Goal: Task Accomplishment & Management: Manage account settings

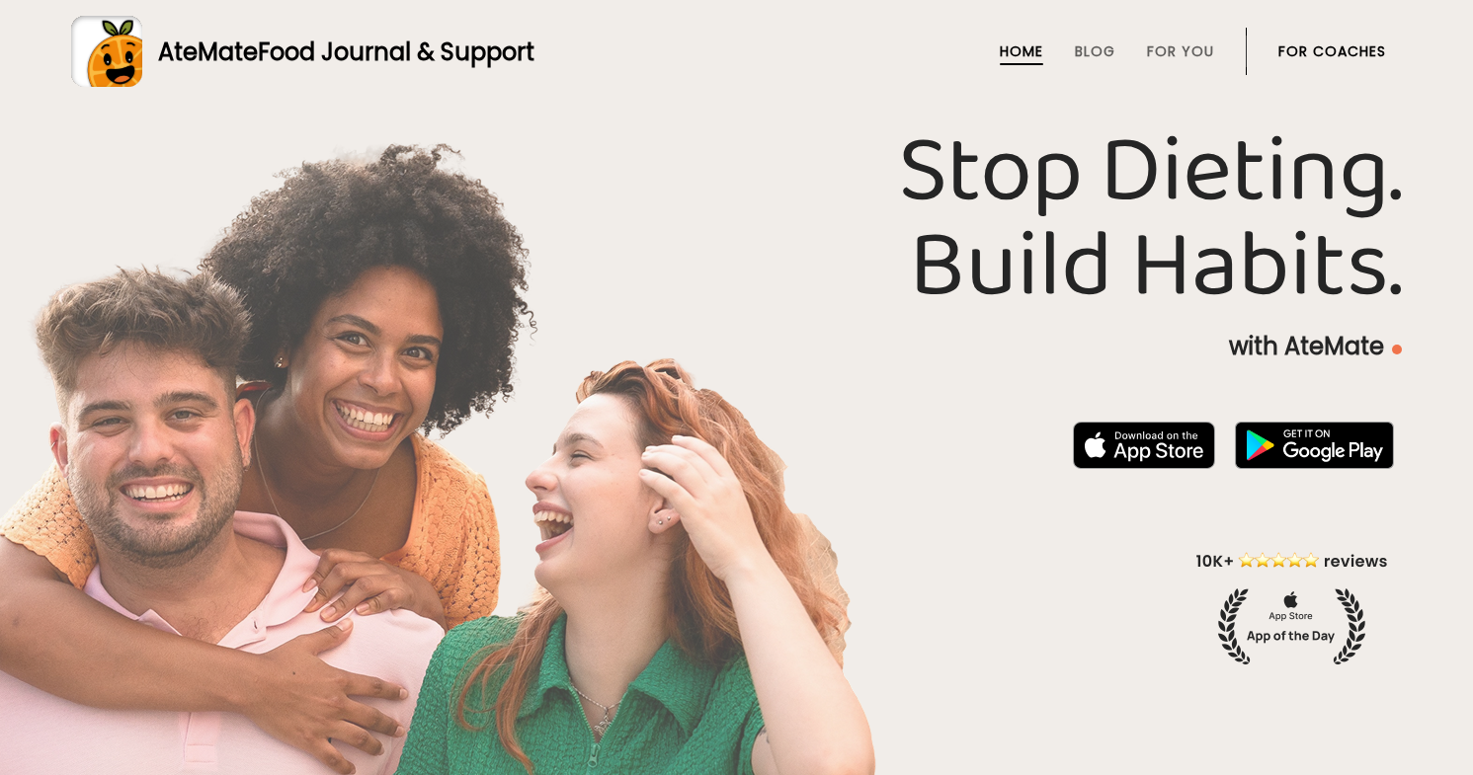
click at [1315, 54] on link "For Coaches" at bounding box center [1332, 51] width 108 height 16
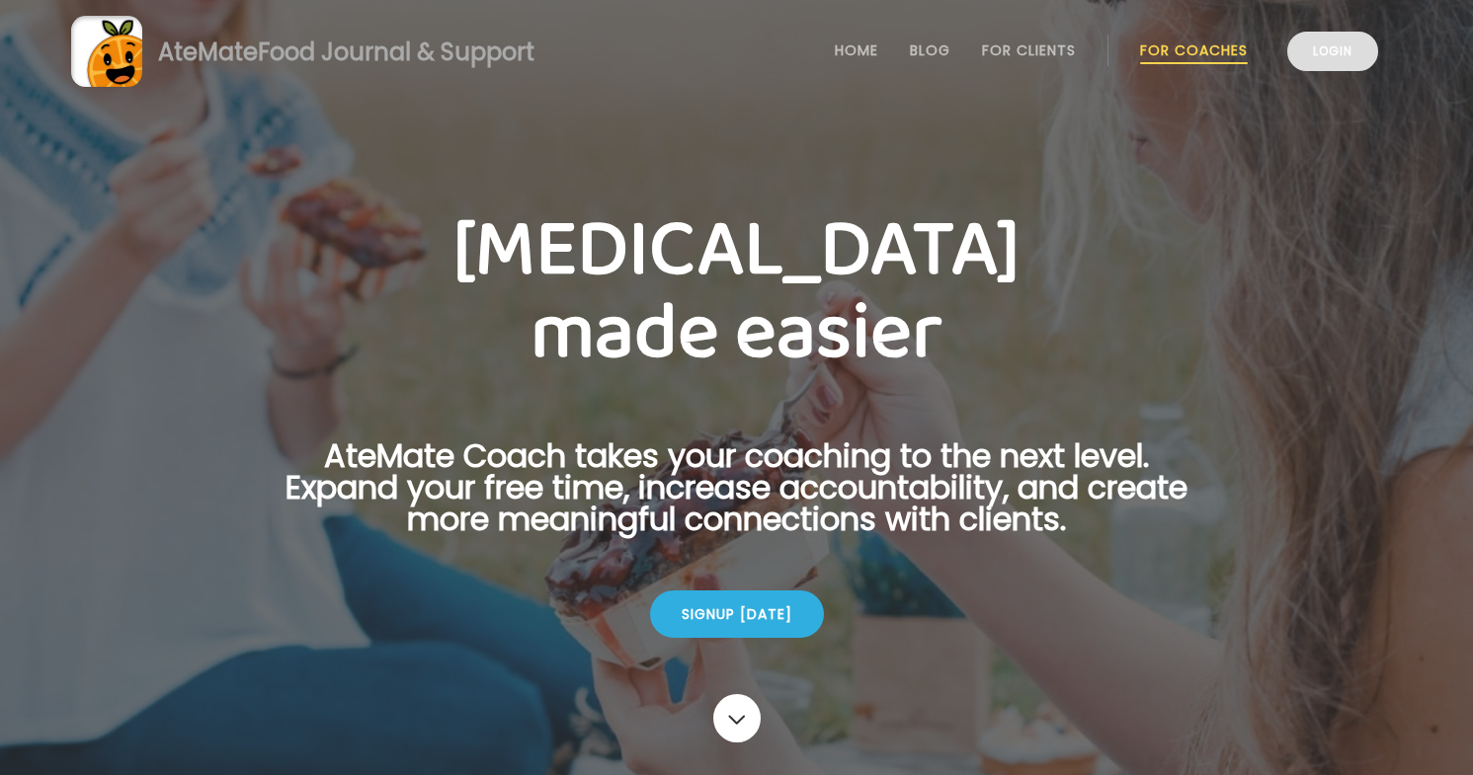
click at [1333, 66] on link "Login" at bounding box center [1332, 52] width 91 height 40
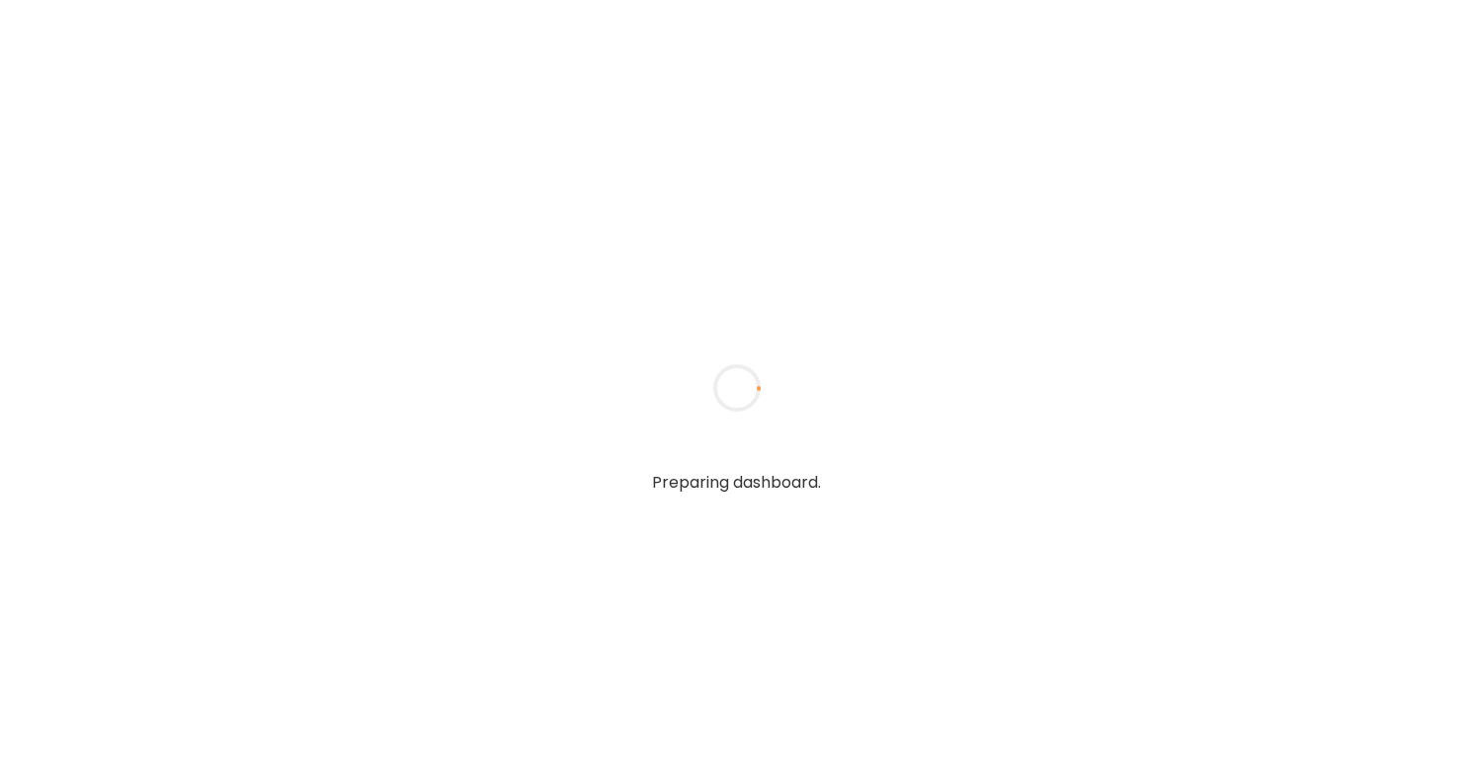
type textarea "**********"
type input "**********"
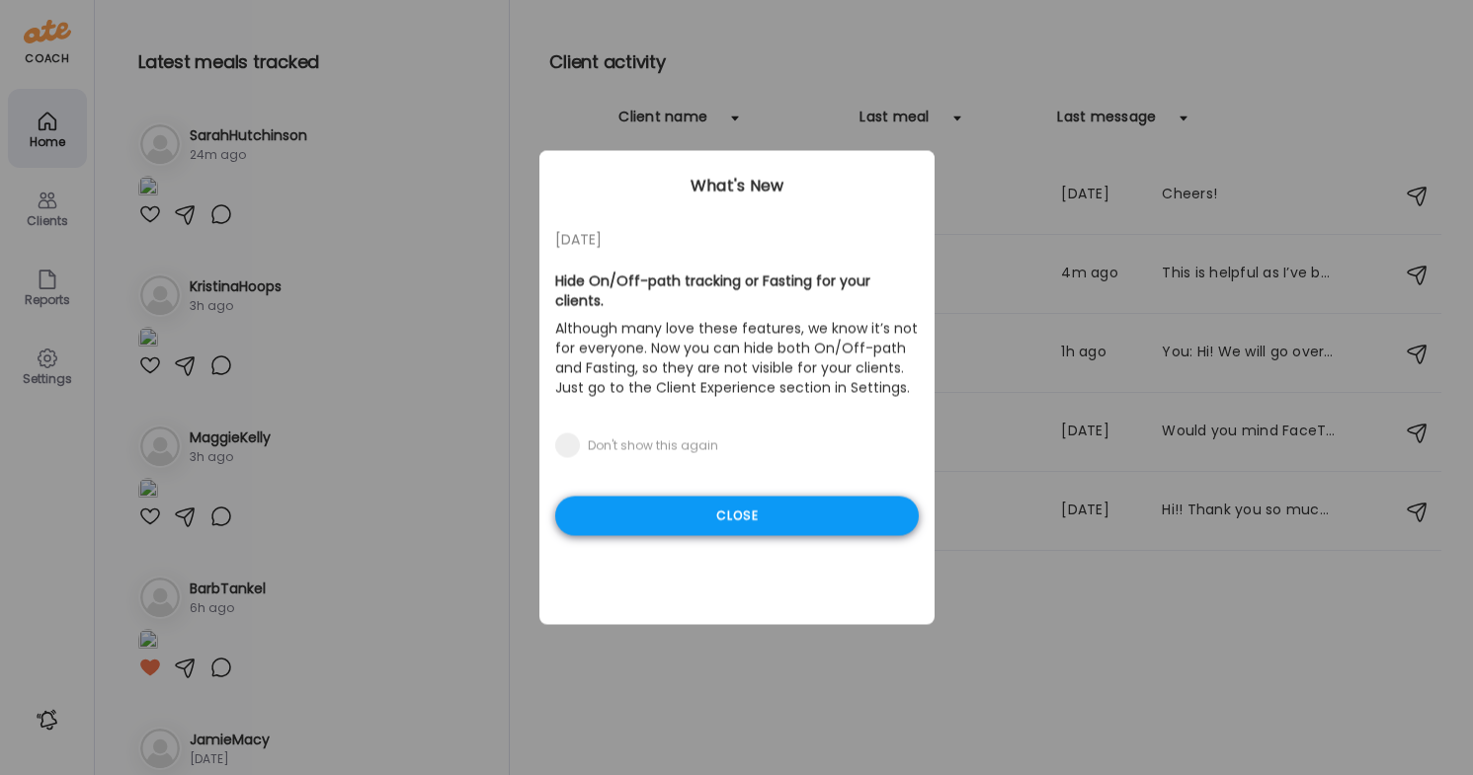
click at [824, 513] on div "Close" at bounding box center [737, 517] width 364 height 40
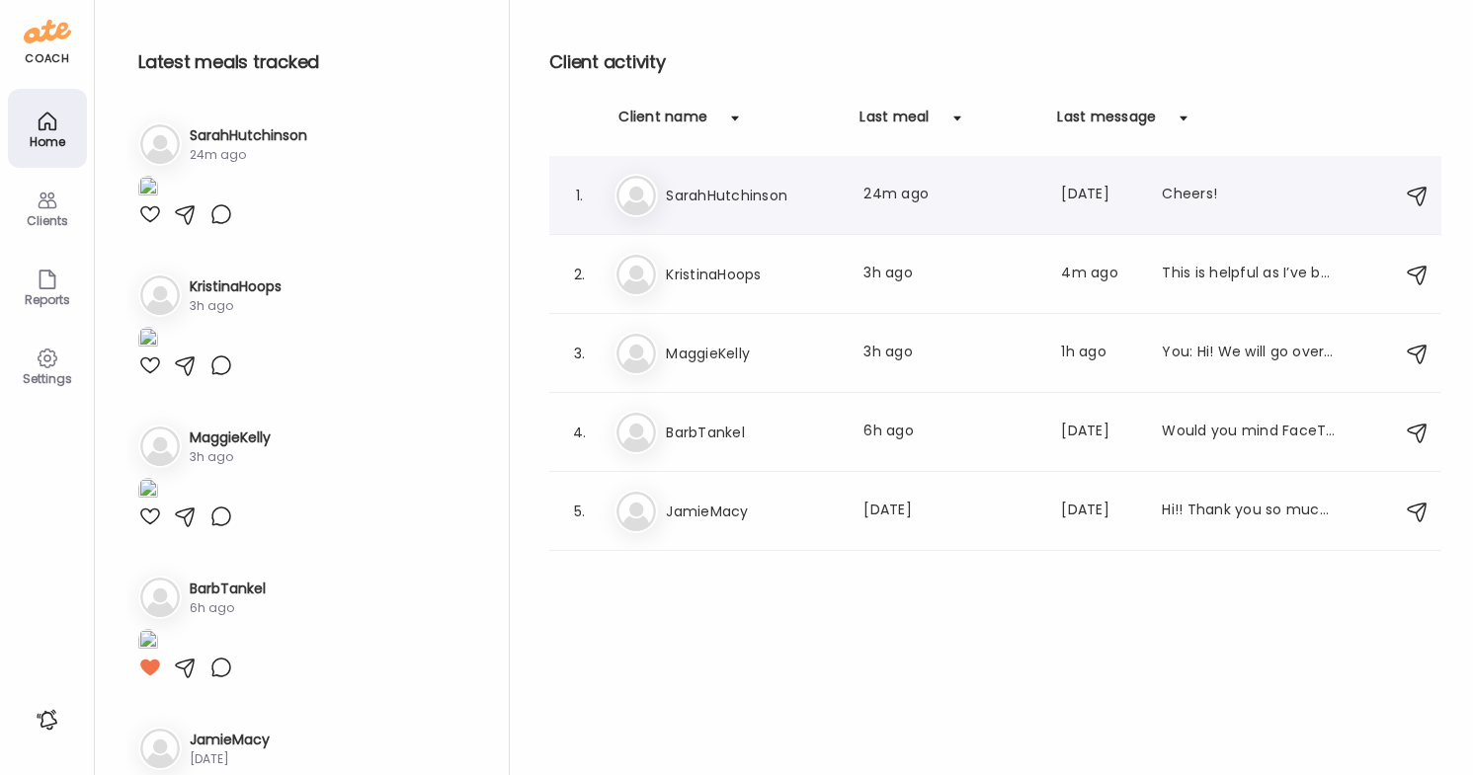
click at [722, 198] on h3 "SarahHutchinson" at bounding box center [753, 196] width 174 height 24
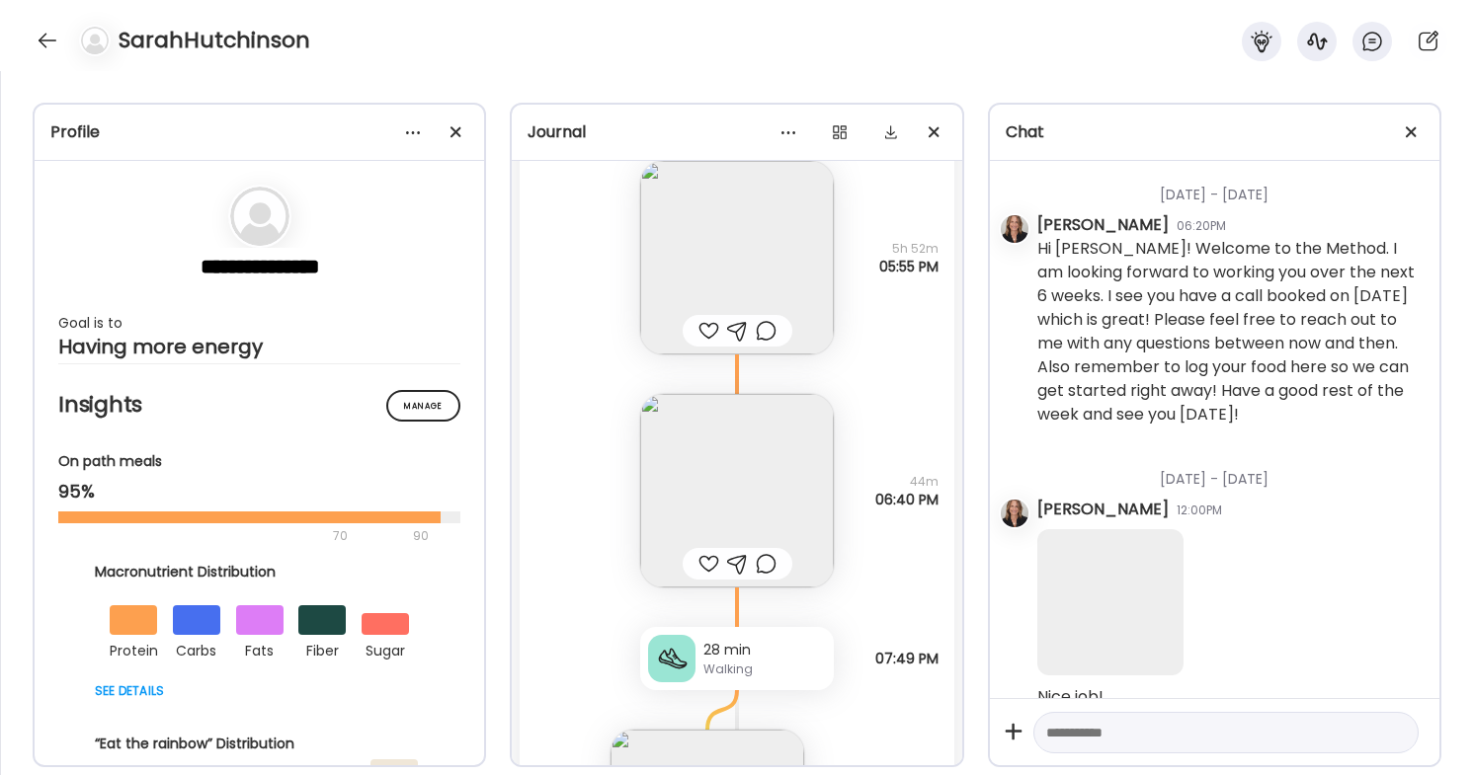
scroll to position [164786, 0]
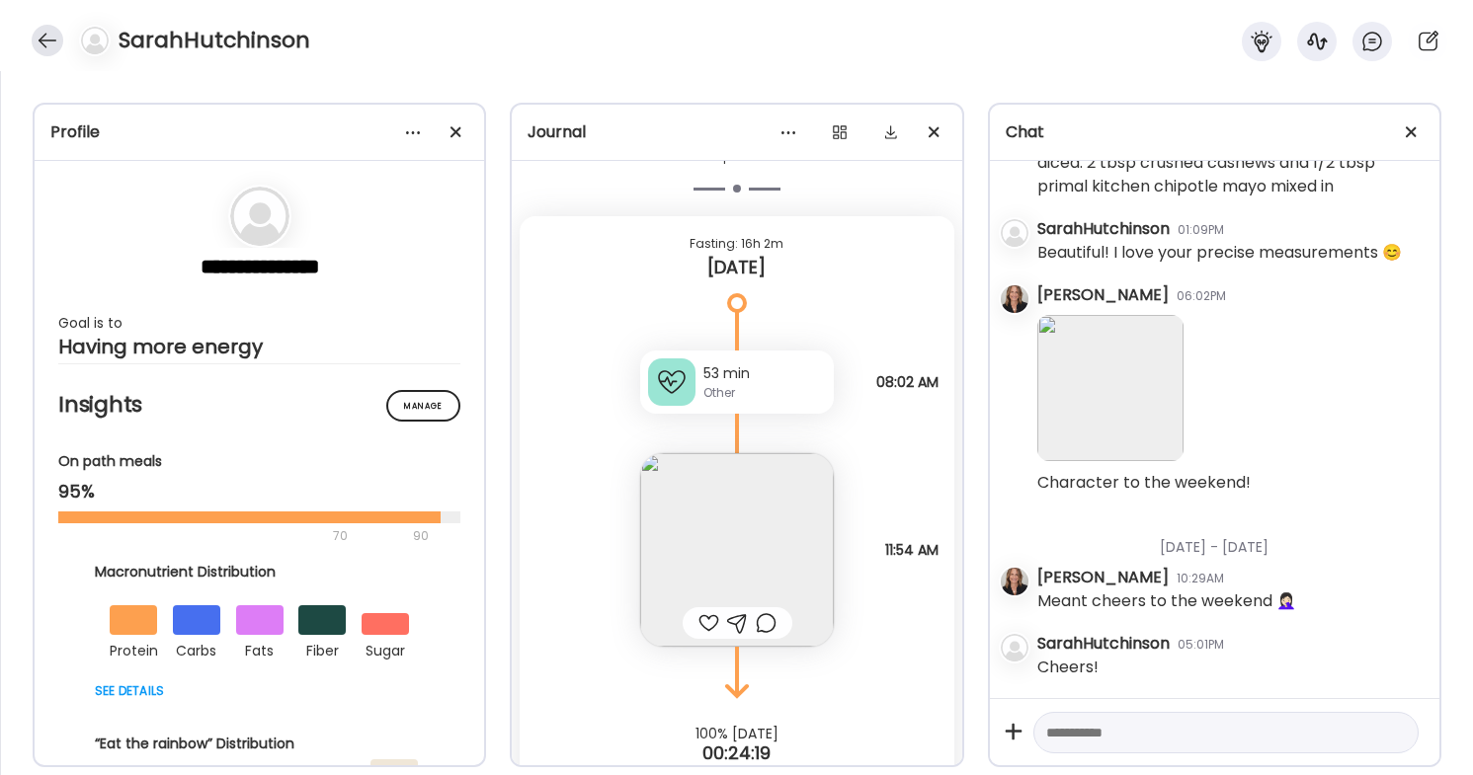
click at [43, 43] on div at bounding box center [48, 41] width 32 height 32
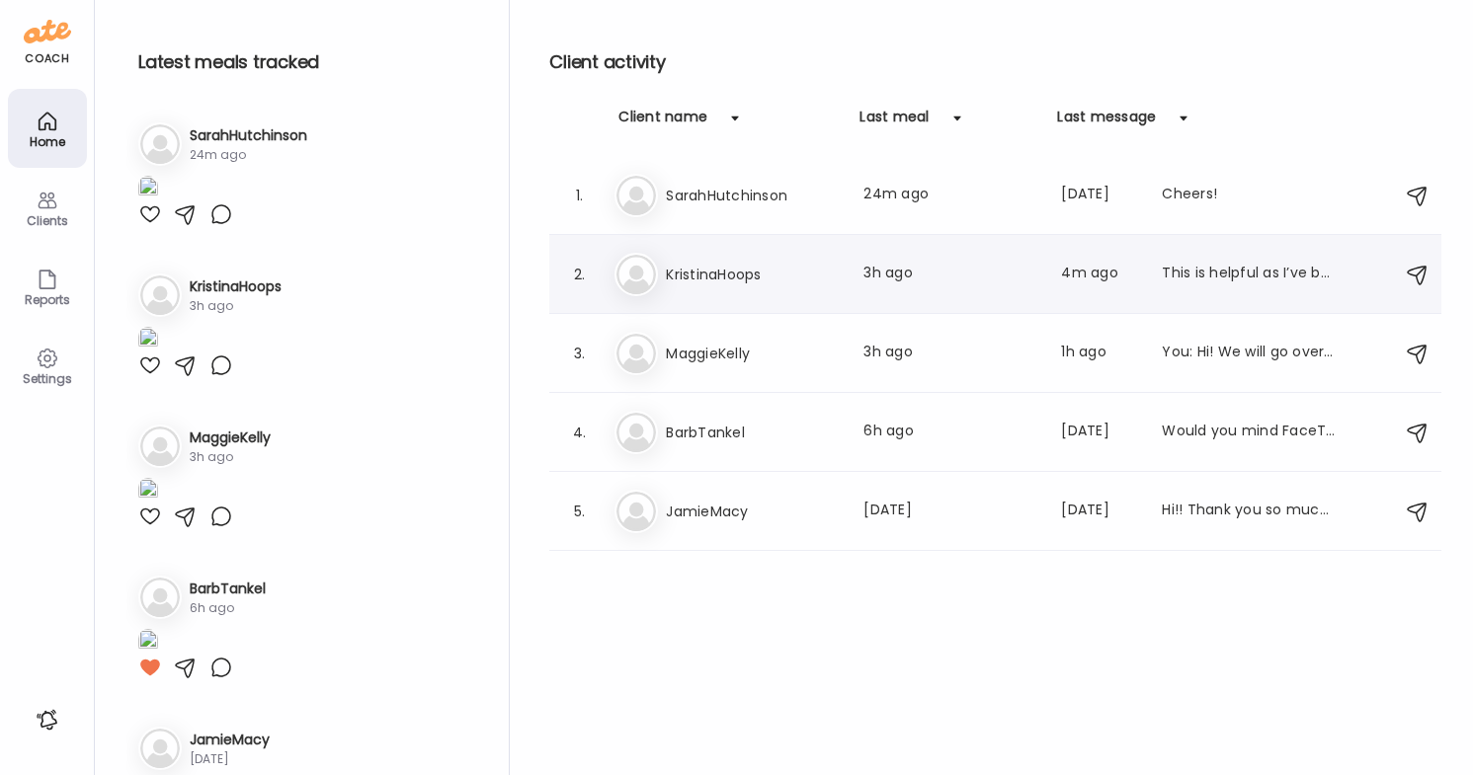
click at [818, 306] on div "2. Kr KristinaHoops Last meal: 3h ago Last message: 4m ago This is helpful as I…" at bounding box center [995, 274] width 892 height 79
click at [821, 299] on div "2. Kr KristinaHoops Last meal: 3h ago Last message: 4m ago This is helpful as I…" at bounding box center [995, 274] width 892 height 79
click at [1295, 282] on div "This is helpful as I’ve been thinking of the turkey bacon as a protein not as a…" at bounding box center [1249, 275] width 174 height 24
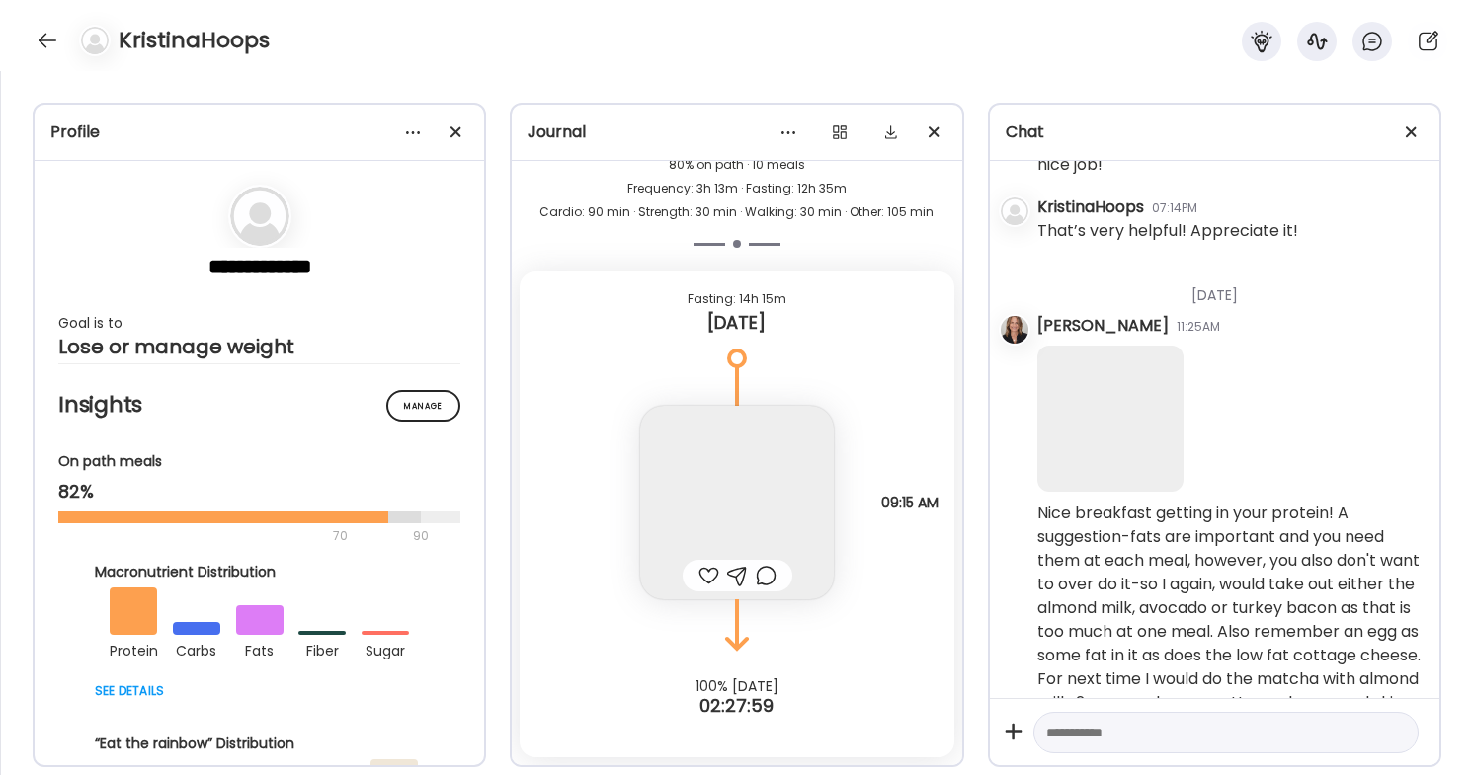
scroll to position [1580, 0]
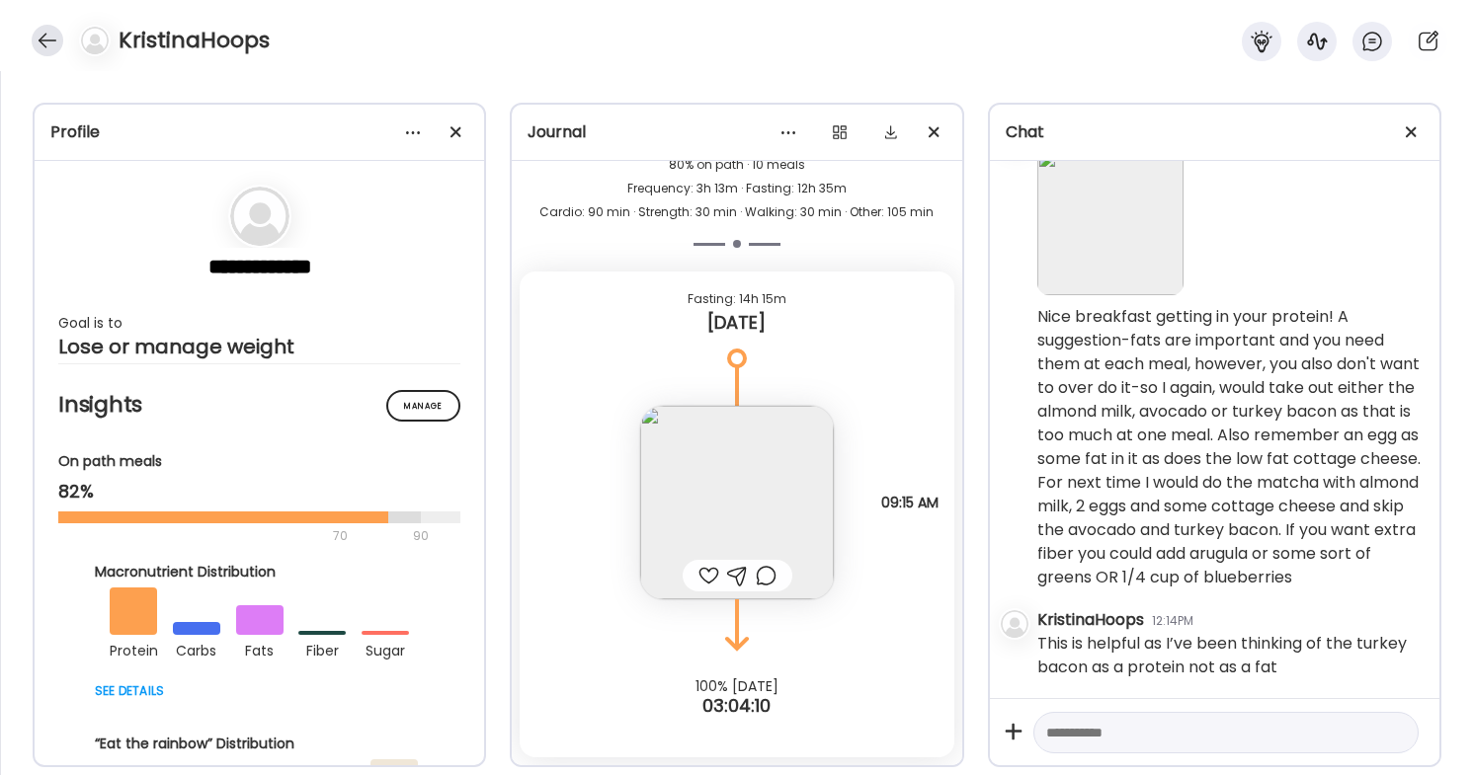
click at [54, 39] on div at bounding box center [48, 41] width 32 height 32
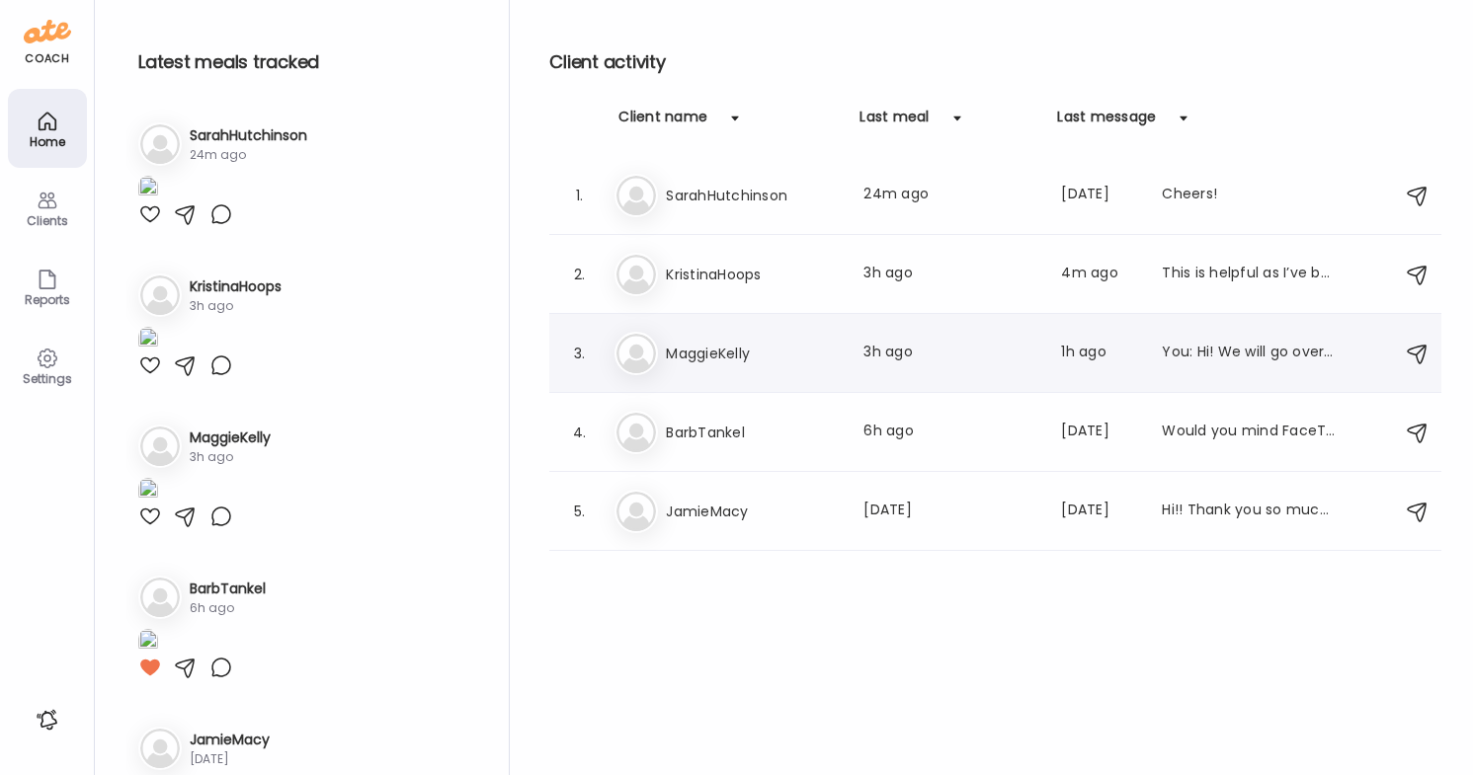
click at [723, 350] on h3 "MaggieKelly" at bounding box center [753, 354] width 174 height 24
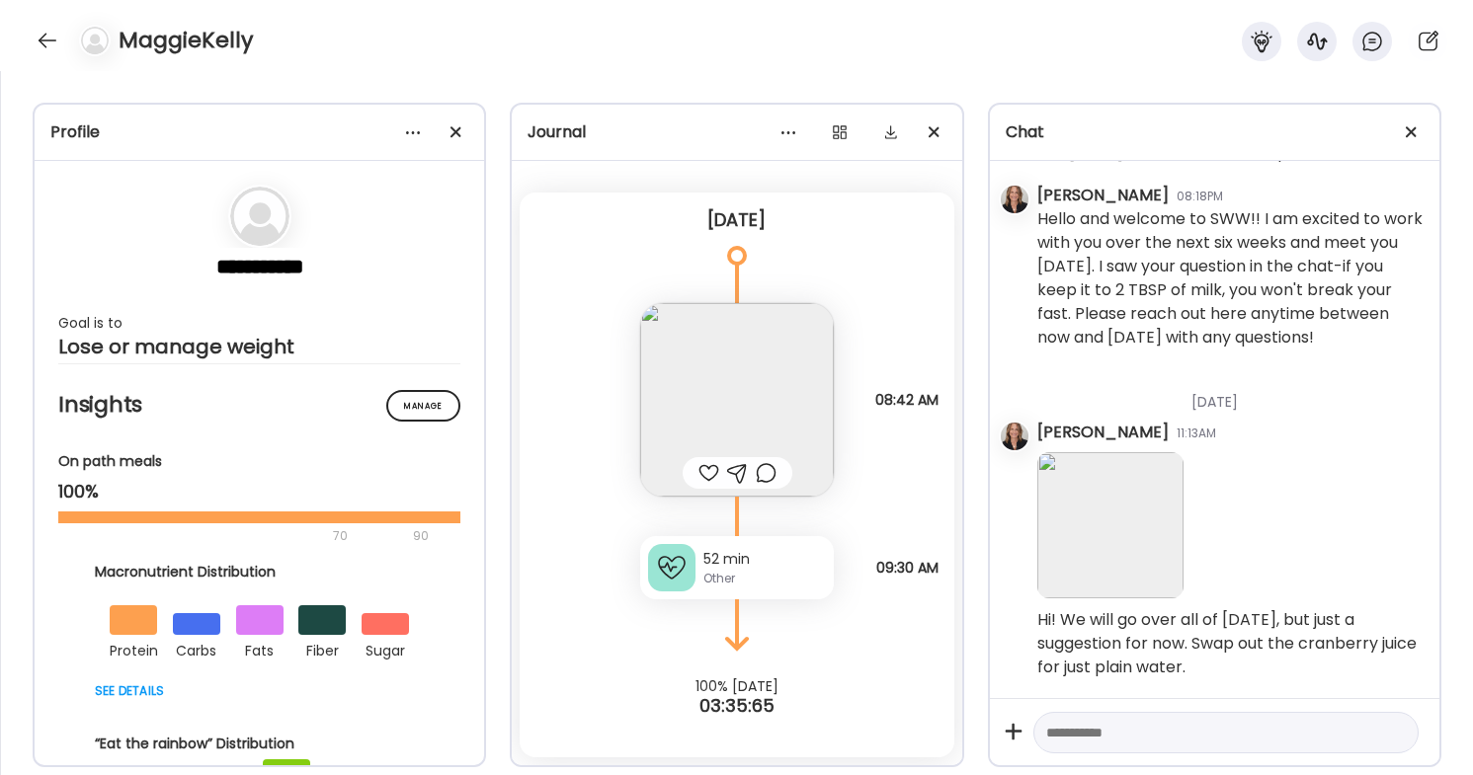
scroll to position [143, 0]
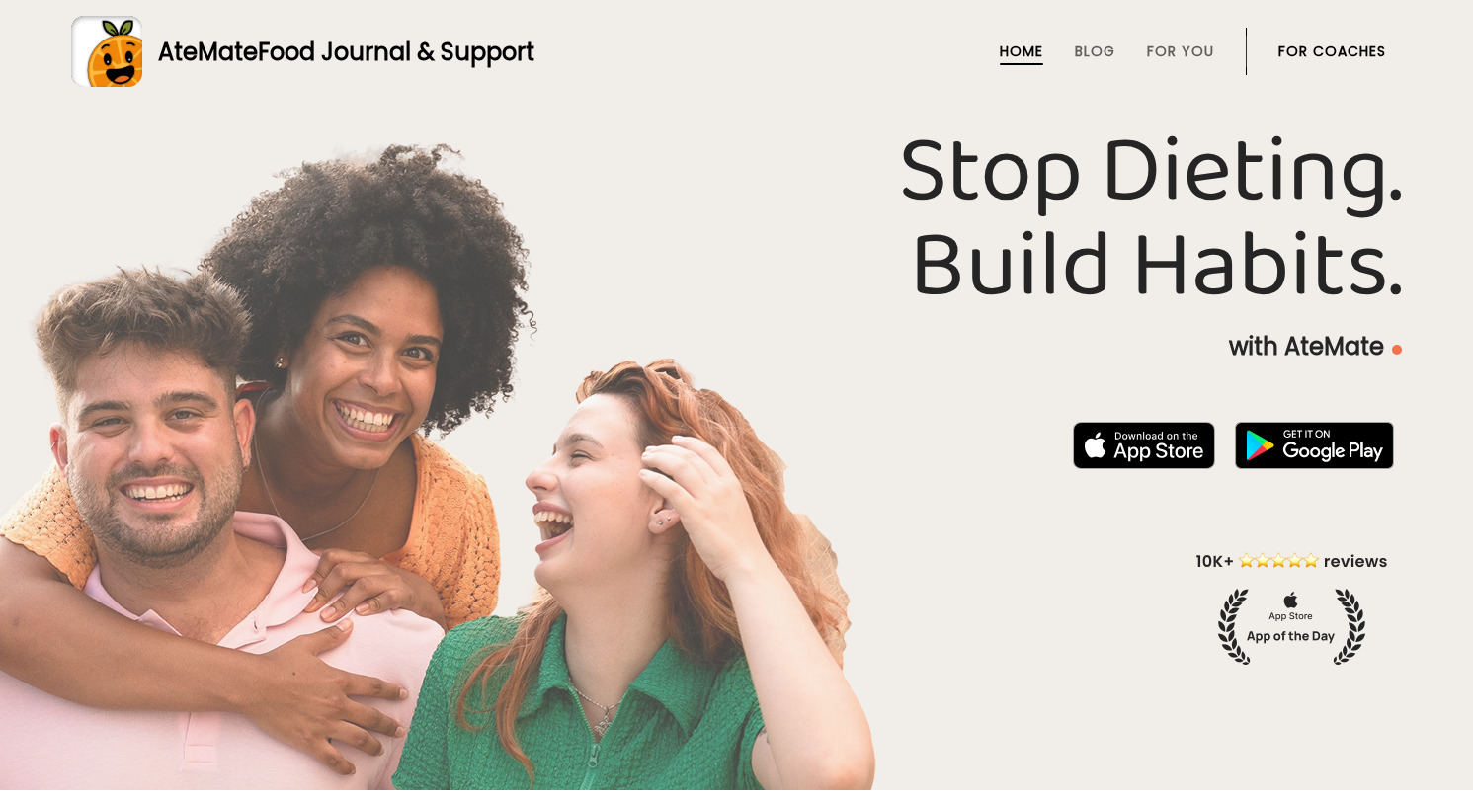
click at [1311, 51] on link "For Coaches" at bounding box center [1332, 51] width 108 height 16
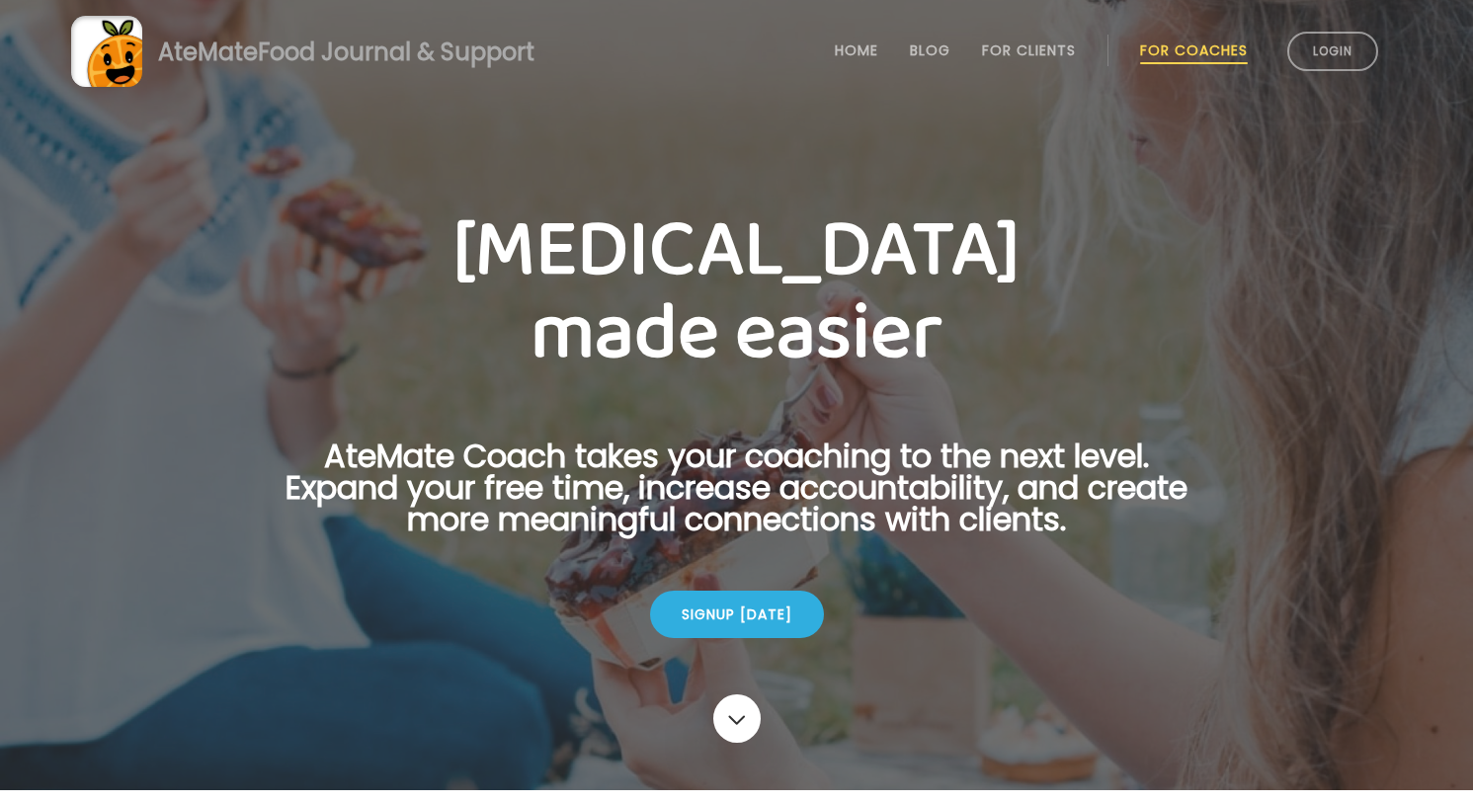
click at [1311, 51] on link "Login" at bounding box center [1332, 52] width 91 height 40
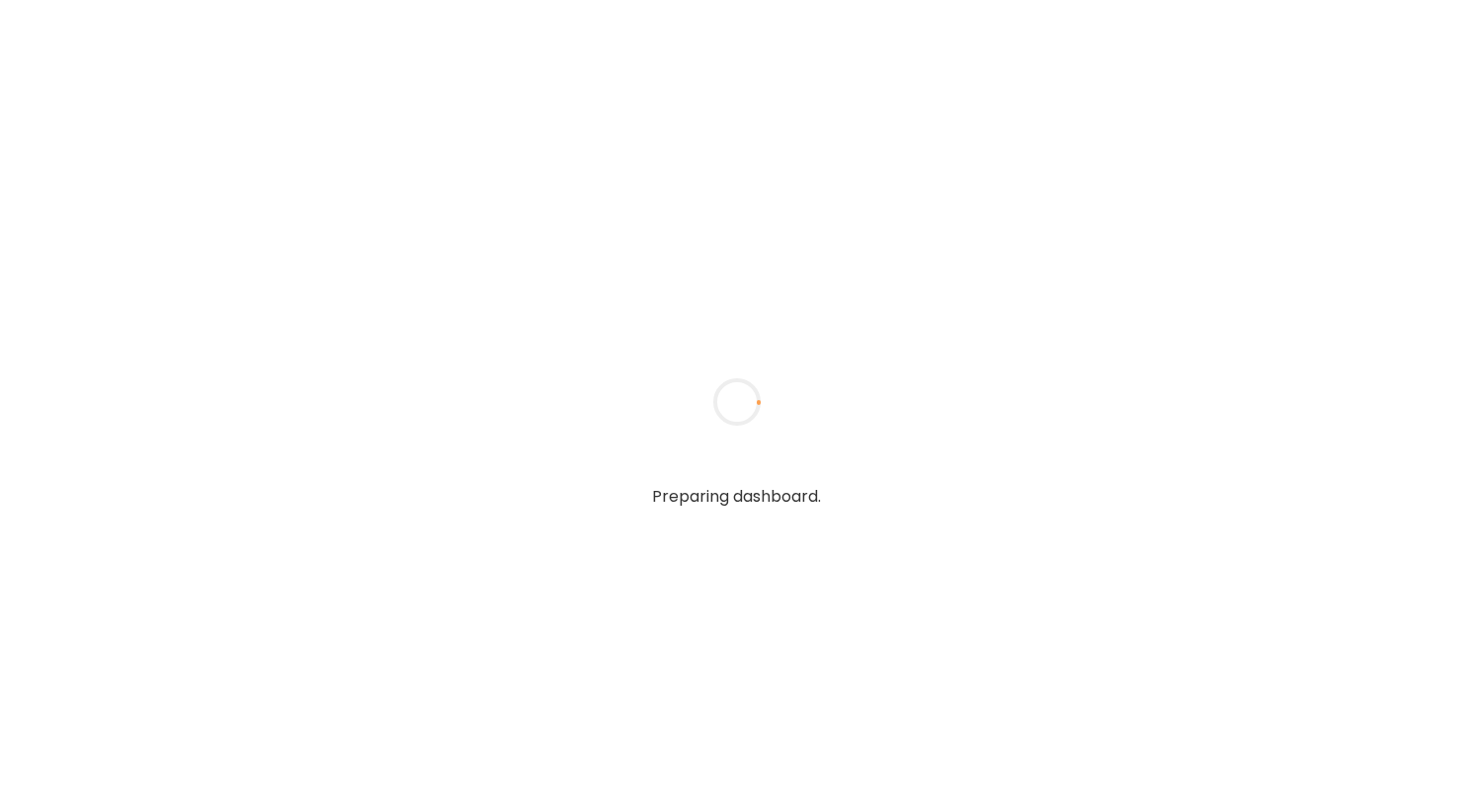
type textarea "**********"
type input "**********"
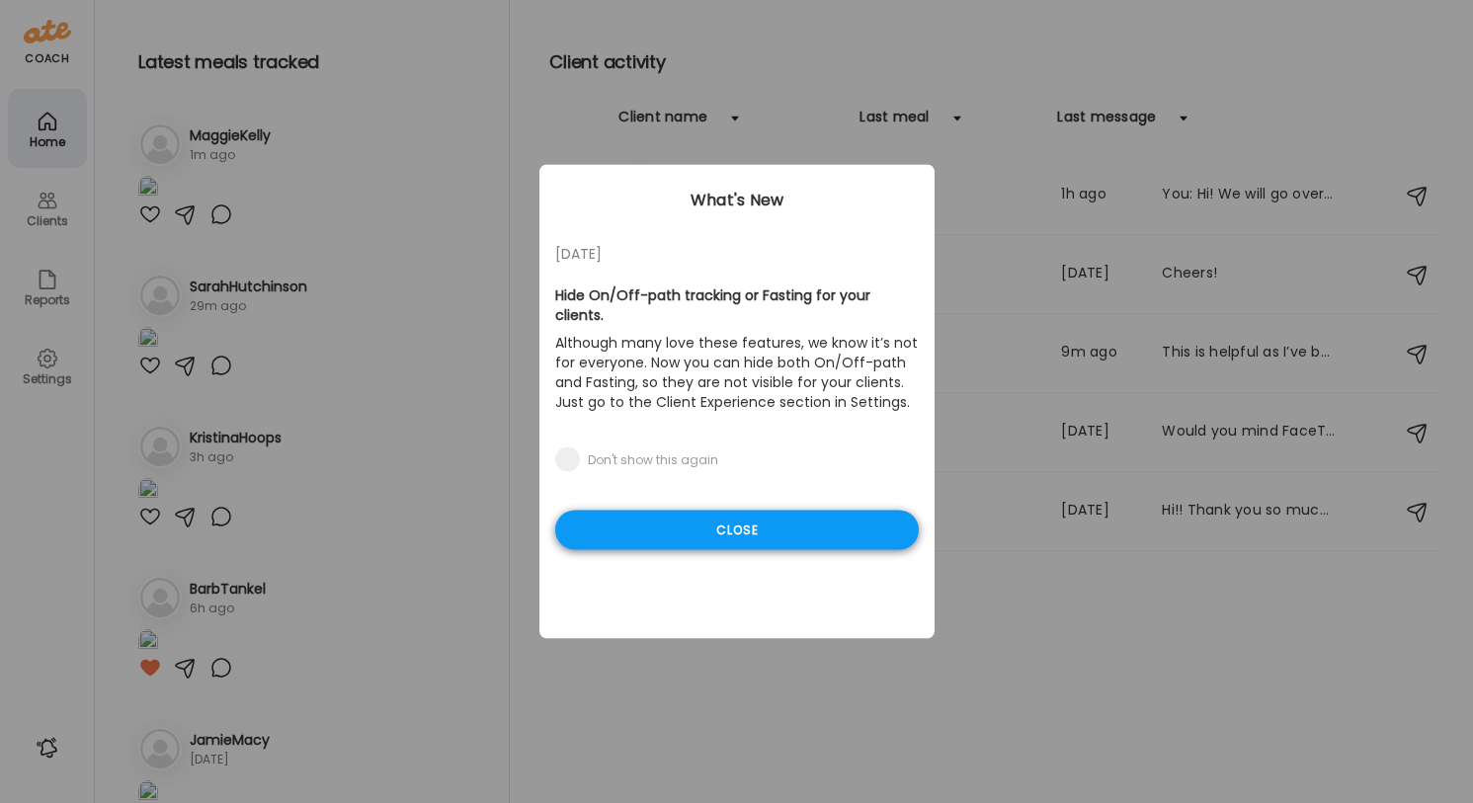
click at [699, 529] on div "Close" at bounding box center [737, 531] width 364 height 40
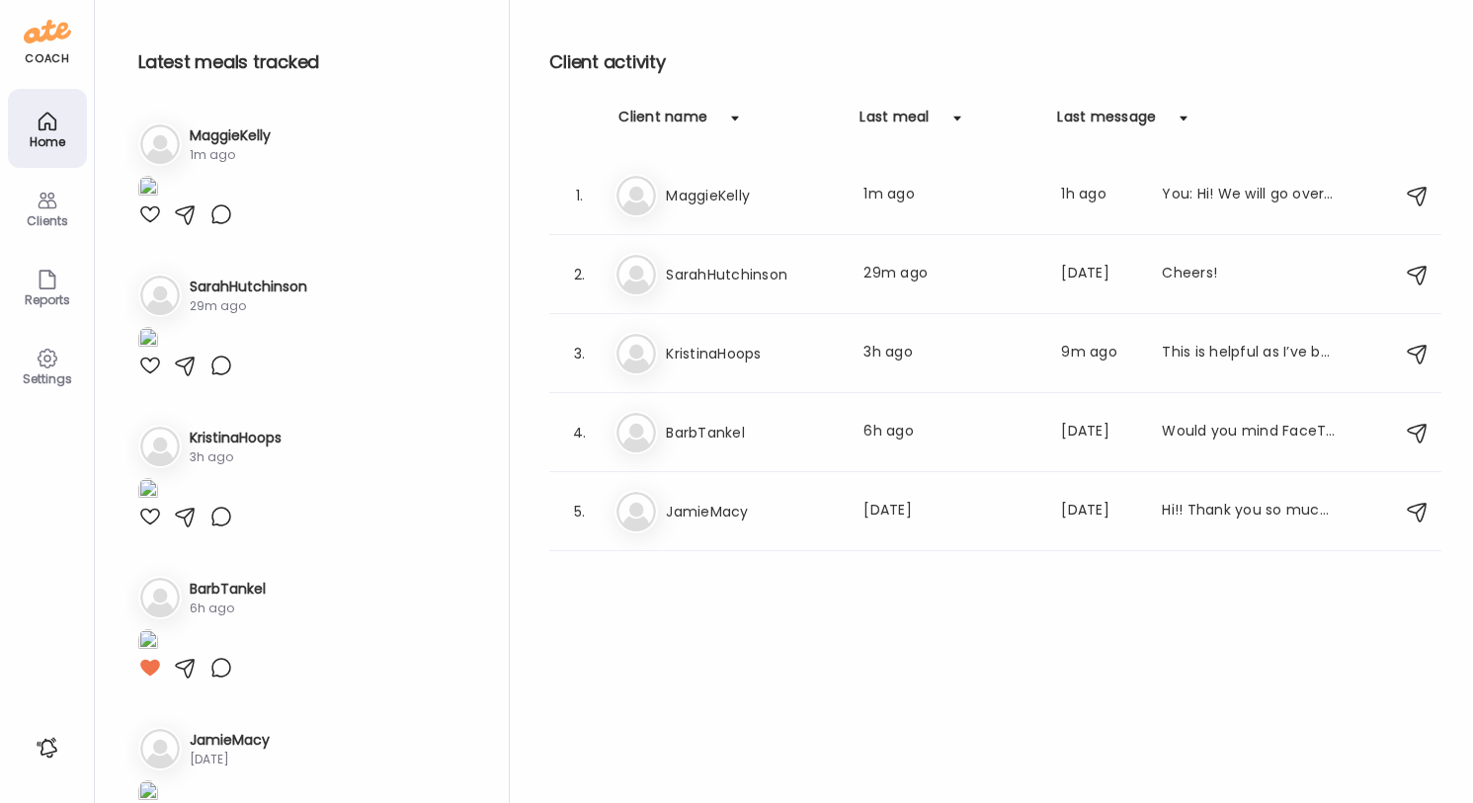
click at [158, 203] on img at bounding box center [148, 189] width 20 height 27
